Goal: Task Accomplishment & Management: Manage account settings

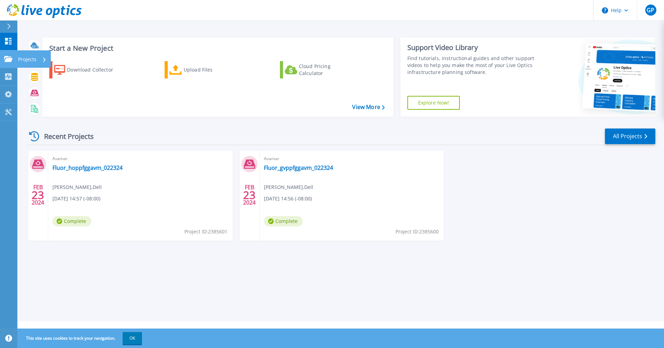
click at [9, 57] on icon at bounding box center [8, 59] width 8 height 6
click at [397, 287] on div "Start a New Project Download Collector Upload Files Cloud Pricing Calculator Vi…" at bounding box center [340, 160] width 647 height 321
click at [9, 60] on icon at bounding box center [8, 59] width 8 height 6
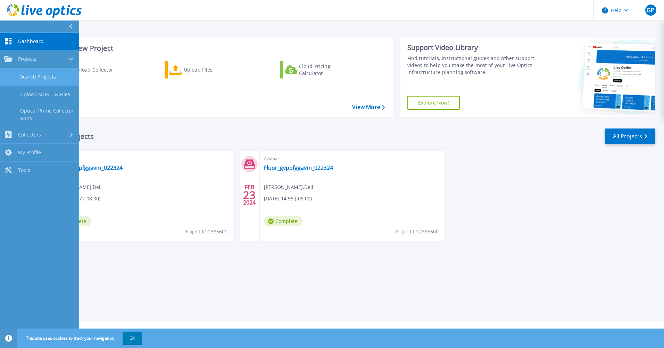
click at [40, 79] on link "Search Projects" at bounding box center [39, 77] width 79 height 18
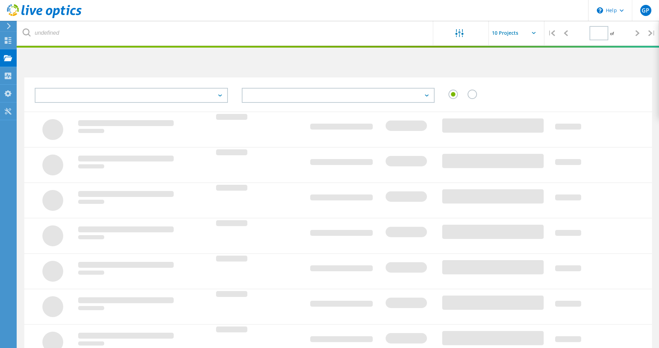
type input "1"
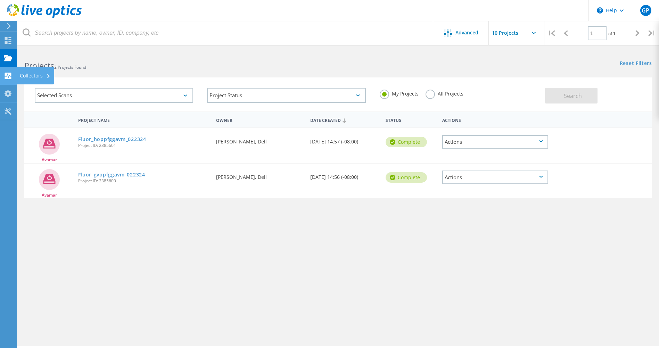
click at [9, 75] on icon at bounding box center [8, 76] width 8 height 7
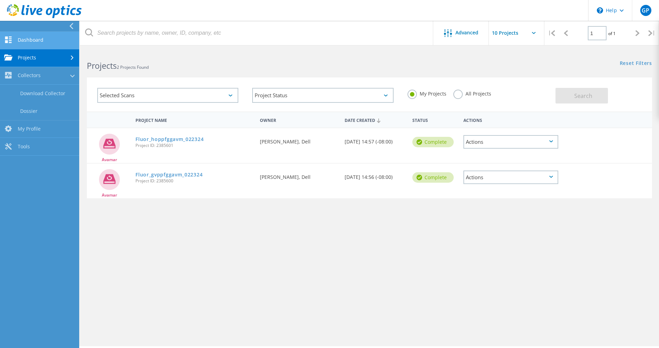
click at [36, 42] on link "Dashboard" at bounding box center [39, 41] width 79 height 18
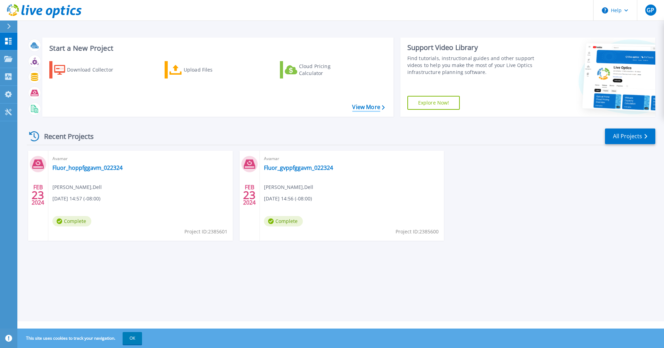
click at [379, 108] on link "View More" at bounding box center [368, 107] width 32 height 7
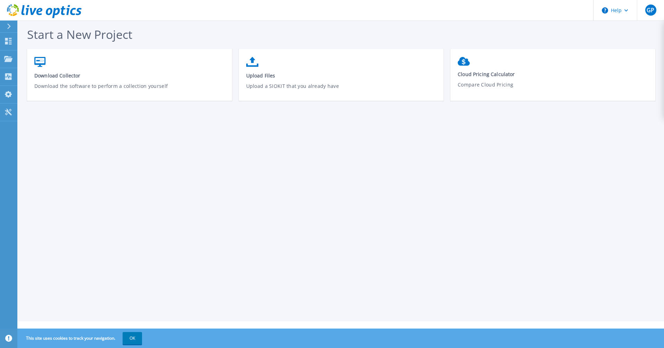
click at [5, 26] on button at bounding box center [8, 26] width 17 height 12
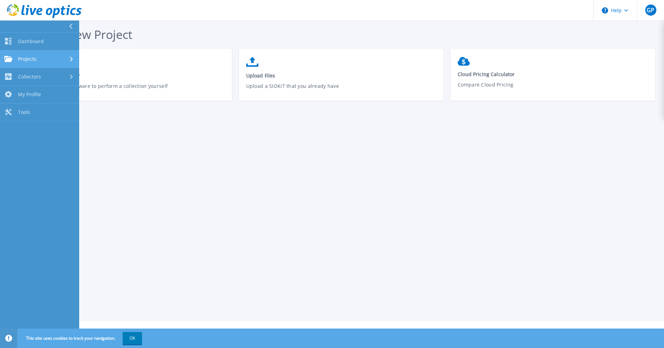
click at [25, 58] on span "Projects" at bounding box center [27, 59] width 18 height 6
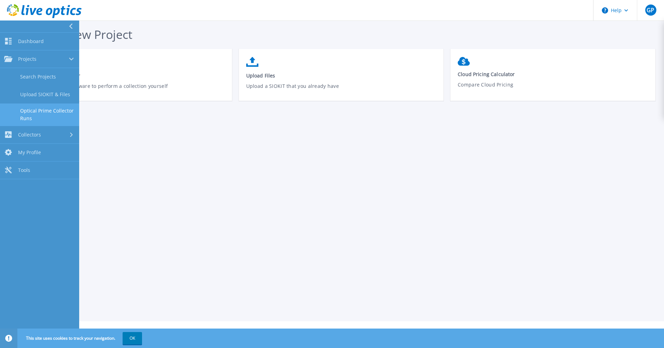
click at [52, 106] on link "Optical Prime Collector Runs" at bounding box center [39, 115] width 79 height 22
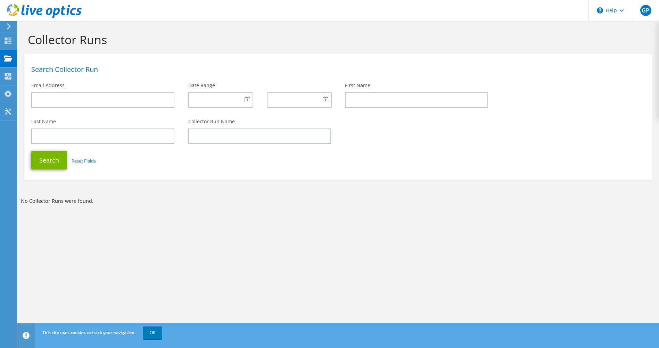
click at [11, 26] on icon at bounding box center [8, 26] width 5 height 6
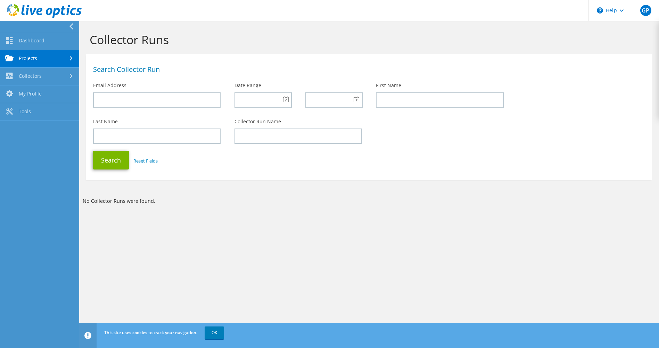
click at [42, 61] on link "Projects" at bounding box center [39, 59] width 79 height 18
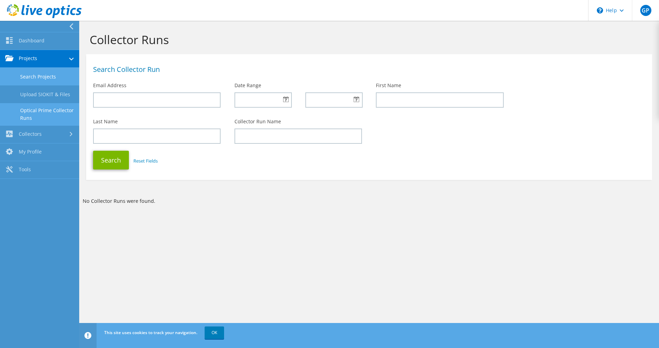
click at [47, 77] on link "Search Projects" at bounding box center [39, 77] width 79 height 18
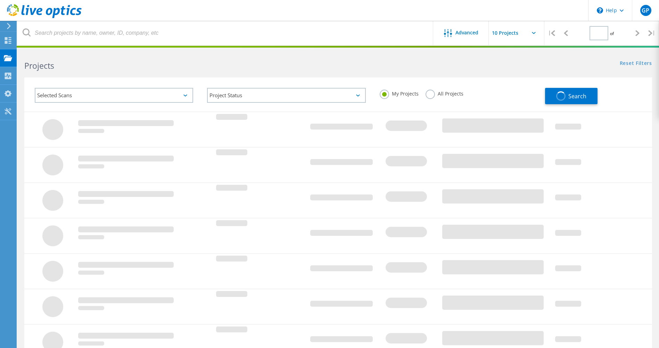
type input "1"
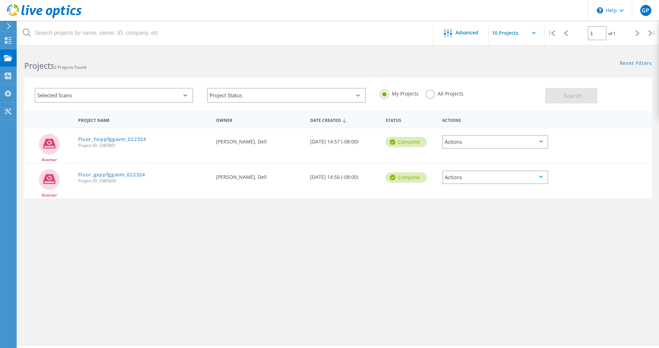
click at [536, 33] on input "text" at bounding box center [523, 33] width 69 height 24
click at [515, 48] on div "Show 10 Projects" at bounding box center [523, 51] width 69 height 11
type input "Show 10 Projects"
drag, startPoint x: 551, startPoint y: 281, endPoint x: 458, endPoint y: 281, distance: 92.7
click at [551, 281] on div "Project Name Owner Date Created Status Actions Avamar Fluor_hoppfggavm_022324 P…" at bounding box center [338, 201] width 628 height 181
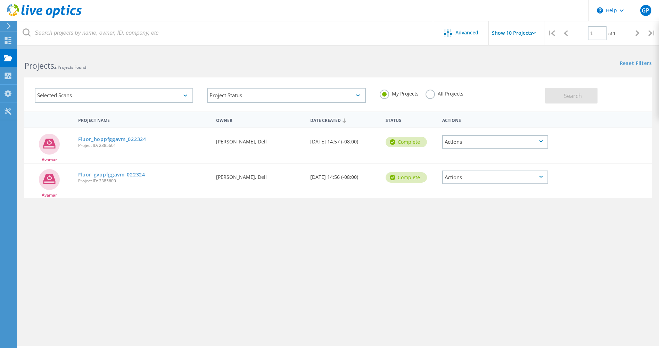
click at [510, 289] on div "Project Name Owner Date Created Status Actions Avamar Fluor_hoppfggavm_022324 P…" at bounding box center [338, 201] width 628 height 181
